Goal: Check status: Check status

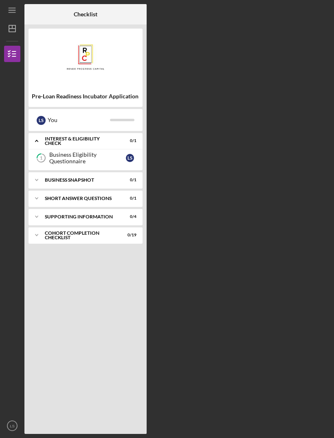
scroll to position [26, 0]
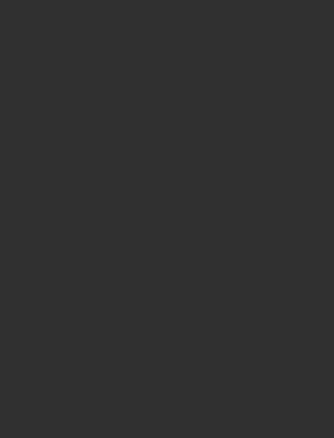
scroll to position [26, 0]
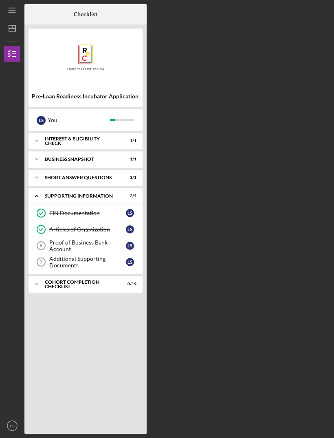
click at [95, 169] on div "Icon/Expander Short Answer Questions 1 / 1" at bounding box center [86, 177] width 114 height 16
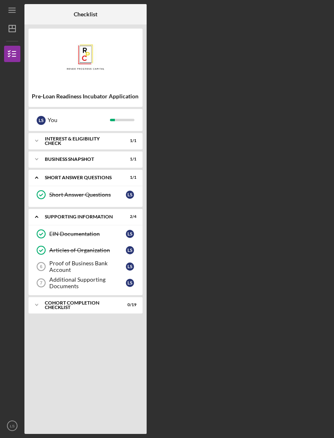
click at [63, 169] on div "Icon/Expander Short Answer Questions 1 / 1" at bounding box center [86, 177] width 114 height 17
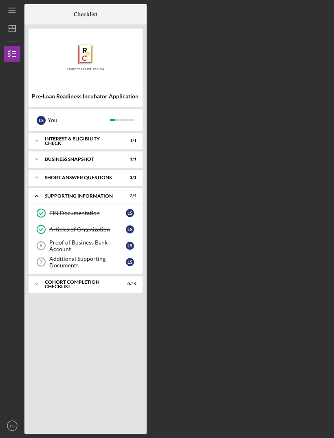
click at [104, 193] on div "Supporting Information" at bounding box center [80, 195] width 71 height 5
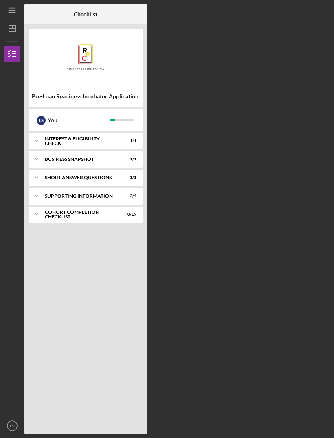
click at [93, 210] on div "Cohort Completion Checklist" at bounding box center [80, 214] width 71 height 9
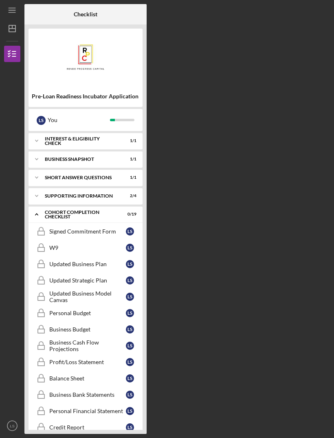
click at [100, 228] on div "Signed Commitment Form" at bounding box center [87, 231] width 77 height 7
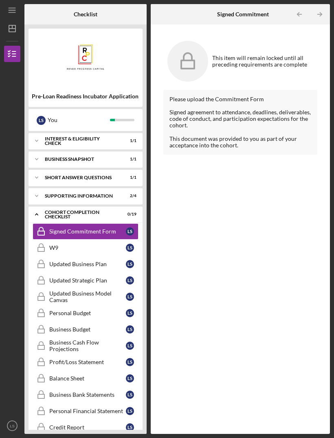
click at [78, 206] on div "Icon/Expander Cohort Completion Checklist 0 / 19" at bounding box center [86, 214] width 114 height 17
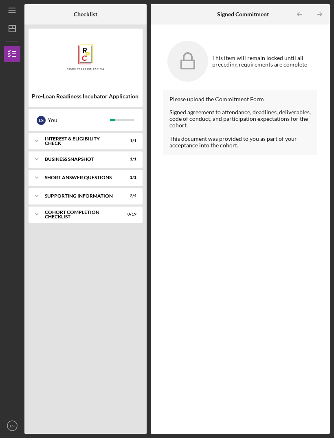
click at [10, 18] on icon "Icon/Dashboard" at bounding box center [12, 28] width 20 height 20
